Goal: Navigation & Orientation: Understand site structure

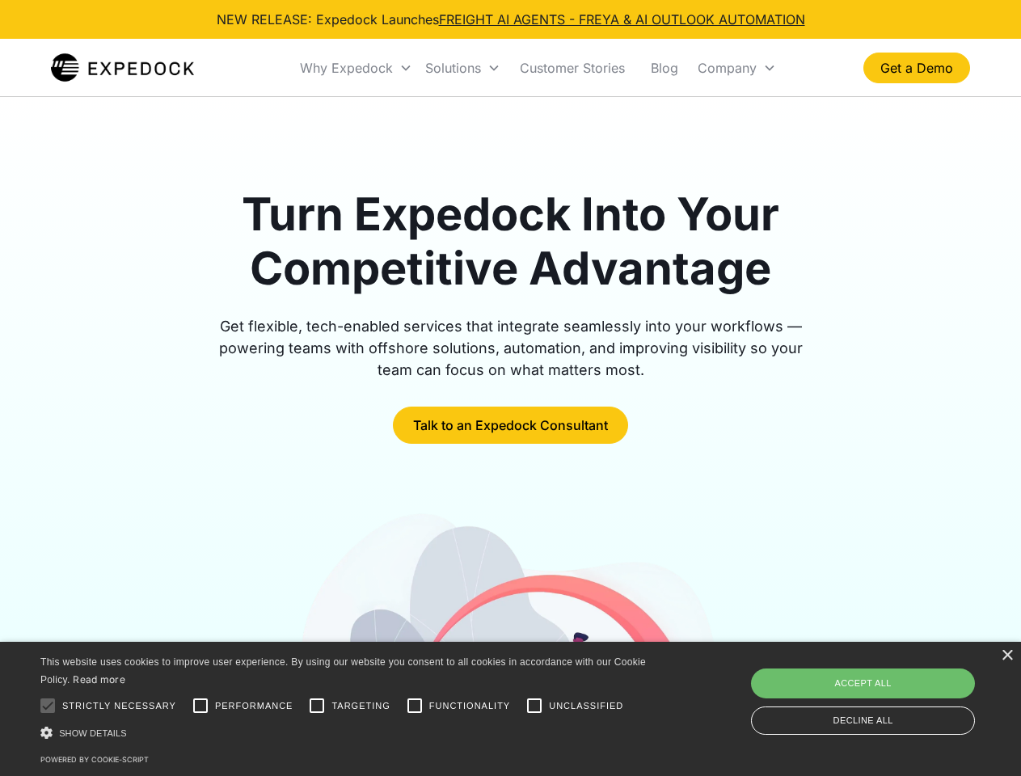
click at [356, 68] on div "Why Expedock" at bounding box center [346, 68] width 93 height 16
click at [462, 68] on div "Solutions" at bounding box center [453, 68] width 56 height 16
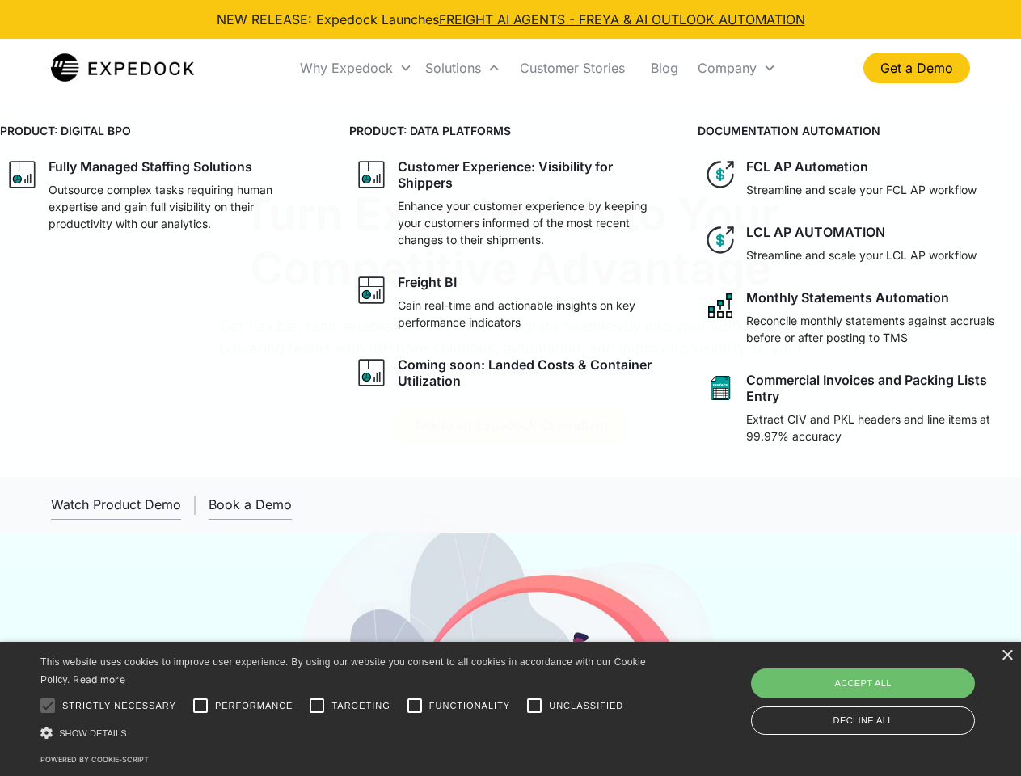
click at [736, 68] on div "Company" at bounding box center [727, 68] width 59 height 16
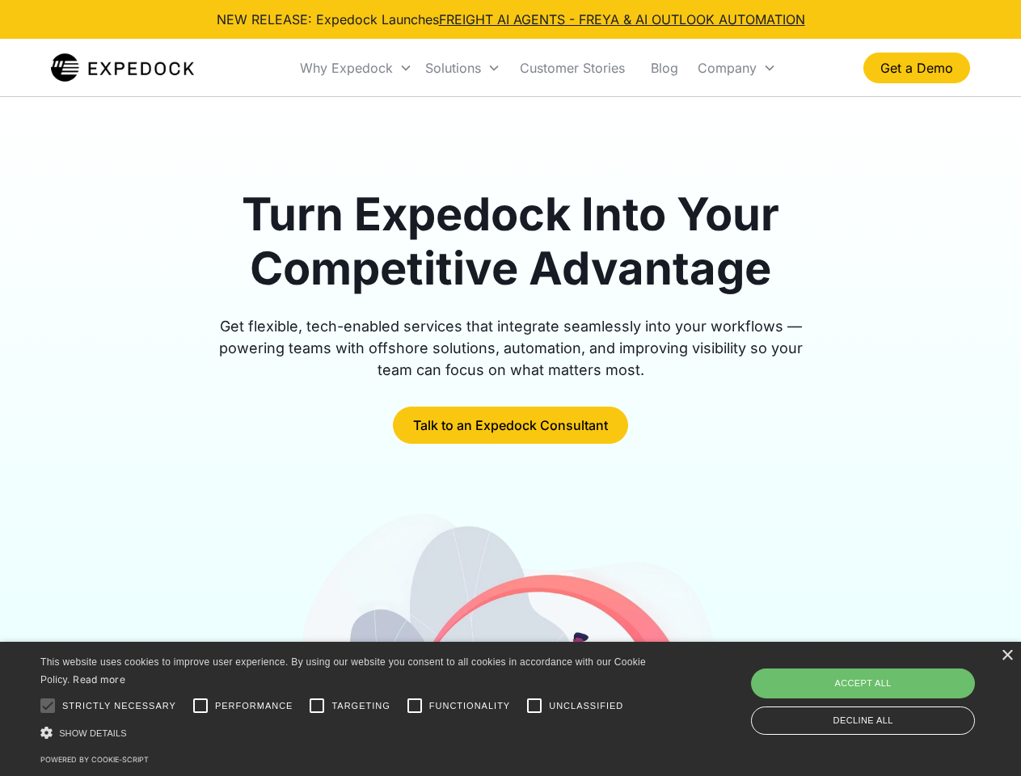
click at [48, 706] on div at bounding box center [48, 705] width 32 height 32
click at [200, 706] on input "Performance" at bounding box center [200, 705] width 32 height 32
checkbox input "true"
click at [317, 706] on input "Targeting" at bounding box center [317, 705] width 32 height 32
checkbox input "true"
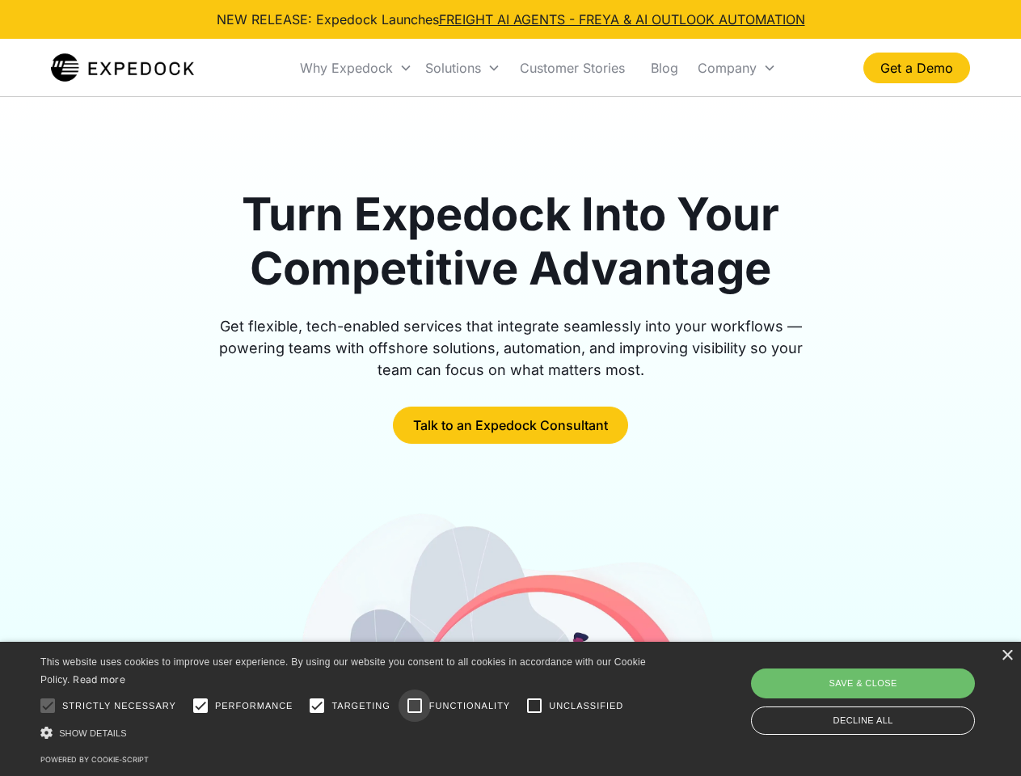
click at [415, 706] on input "Functionality" at bounding box center [414, 705] width 32 height 32
checkbox input "true"
click at [534, 706] on input "Unclassified" at bounding box center [534, 705] width 32 height 32
checkbox input "true"
click at [346, 732] on div "Show details Hide details" at bounding box center [345, 732] width 611 height 17
